Goal: Task Accomplishment & Management: Manage account settings

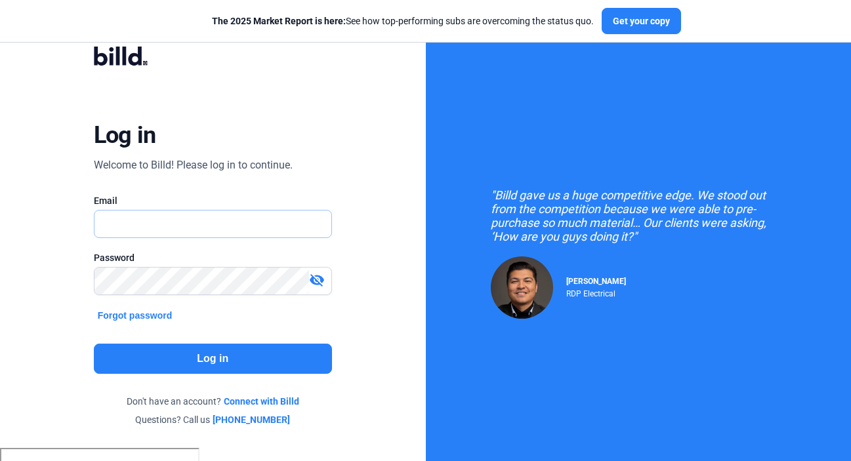
click at [163, 213] on input "text" at bounding box center [206, 224] width 223 height 27
type input "[EMAIL_ADDRESS][DOMAIN_NAME]"
click at [207, 364] on button "Log in" at bounding box center [213, 359] width 238 height 30
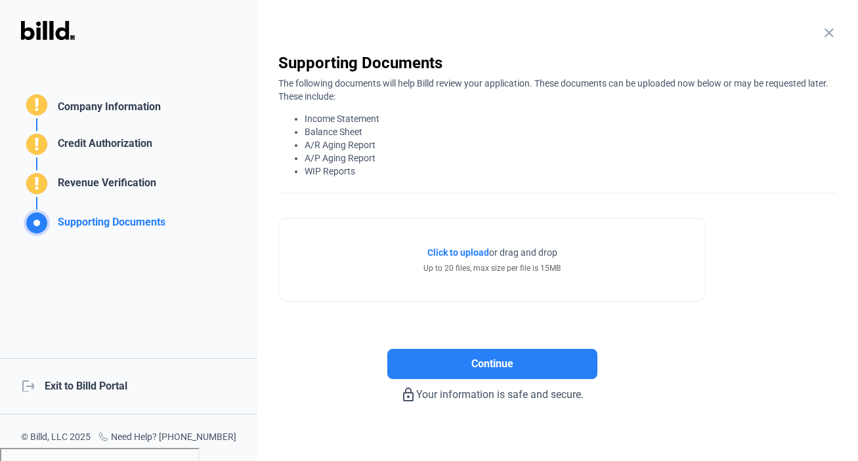
click at [821, 32] on mat-icon "close" at bounding box center [829, 33] width 16 height 16
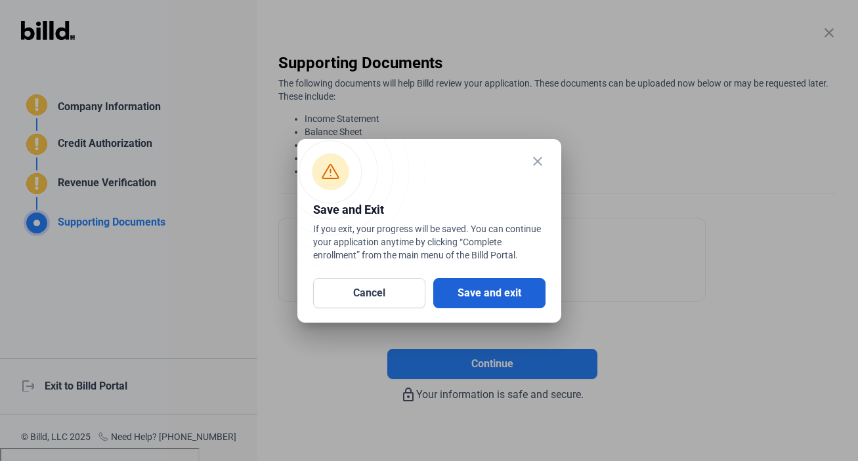
click at [481, 295] on button "Save and exit" at bounding box center [489, 293] width 112 height 30
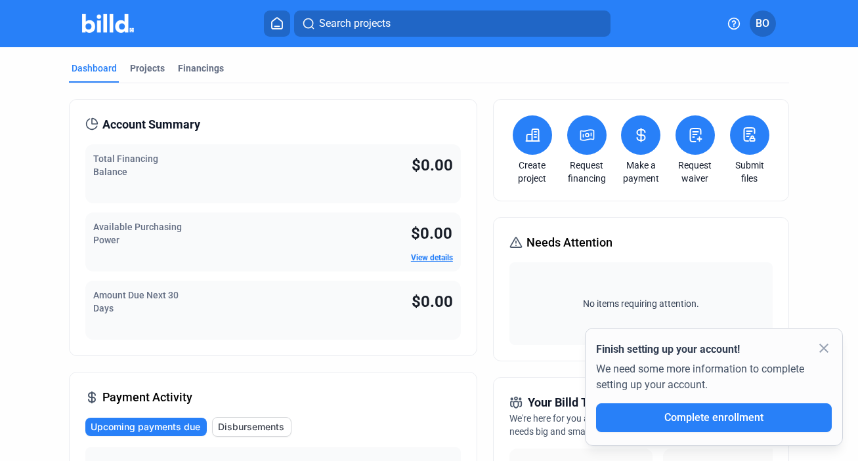
click at [752, 18] on button "BO" at bounding box center [763, 24] width 26 height 26
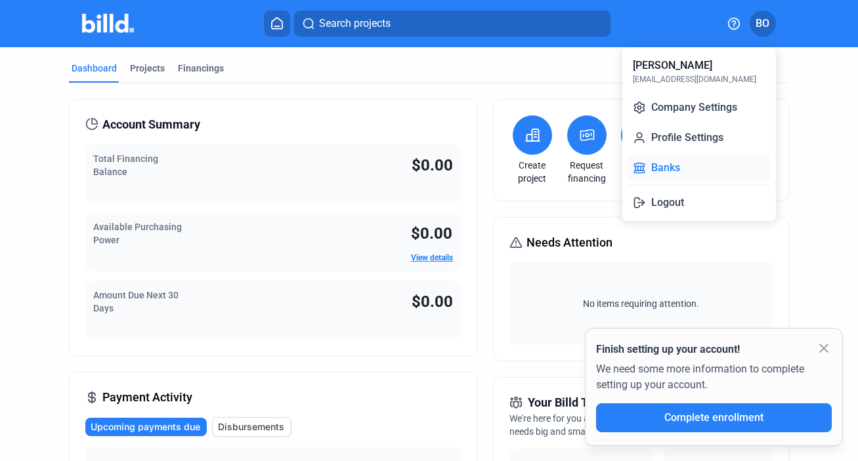
click at [656, 169] on button "Banks" at bounding box center [699, 168] width 143 height 26
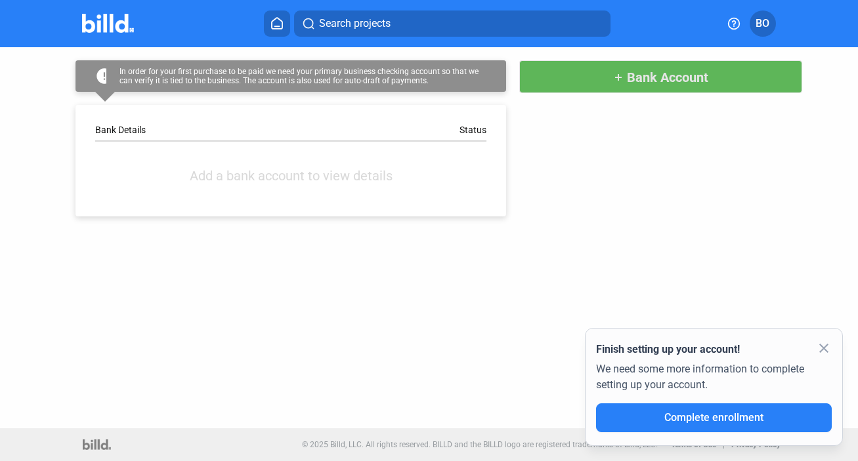
click at [614, 83] on span "add Bank Account" at bounding box center [660, 76] width 95 height 16
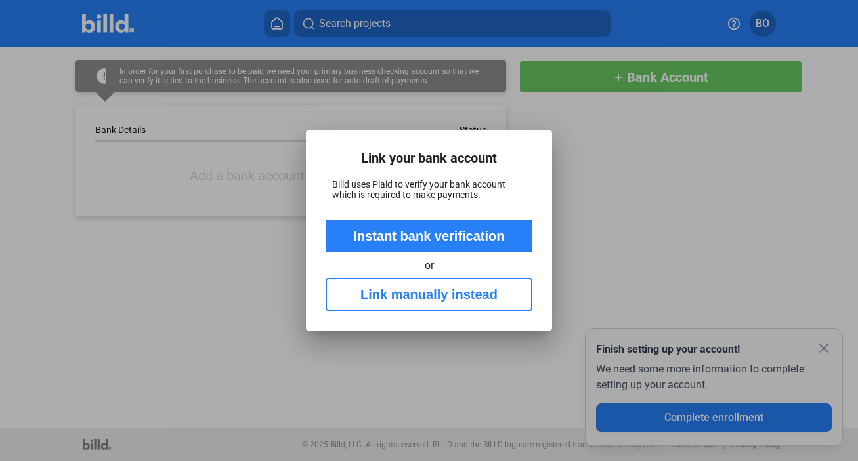
click at [392, 299] on button "Link manually instead" at bounding box center [429, 294] width 207 height 33
